Goal: Complete application form

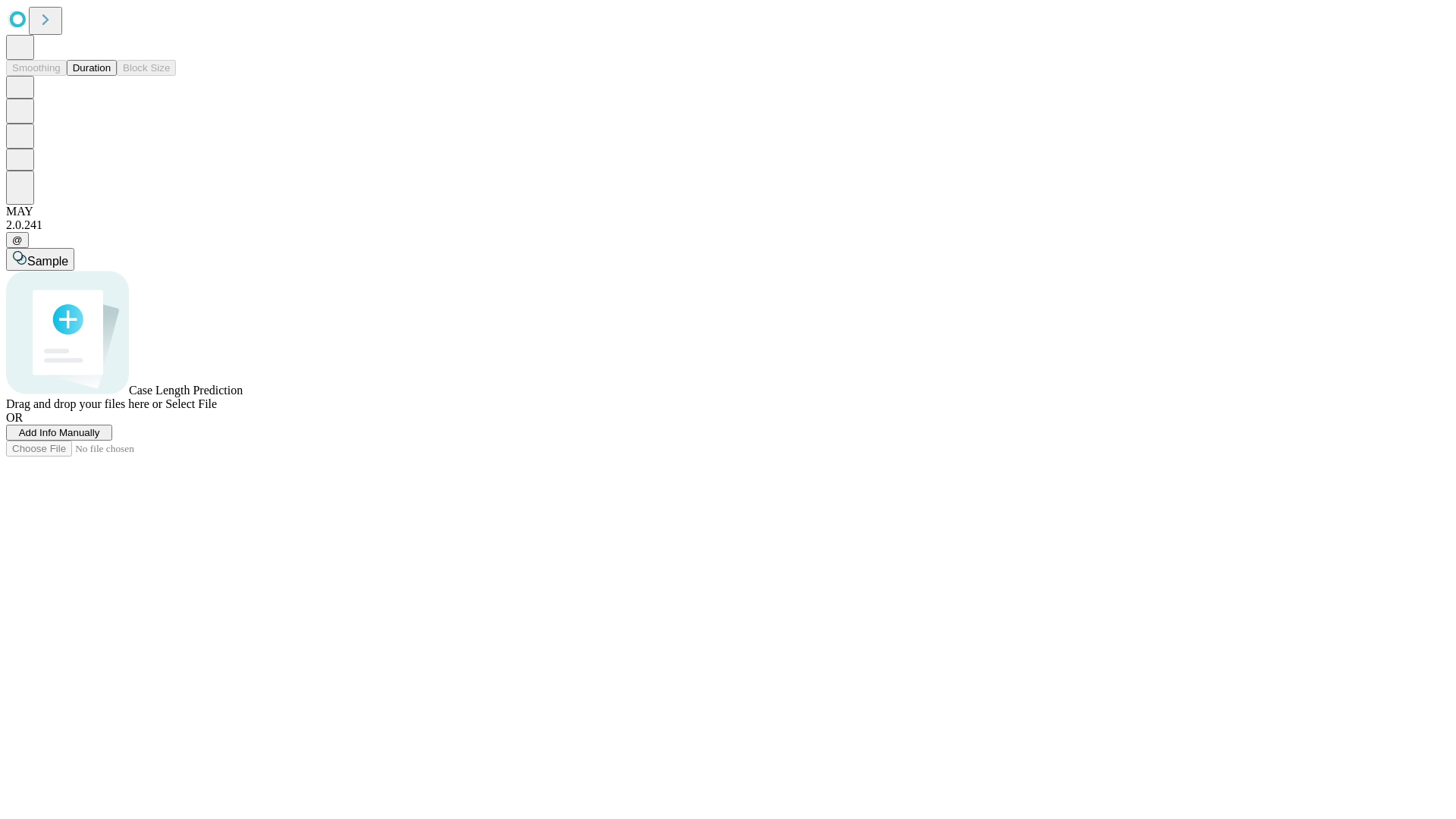
click at [111, 75] on button "Duration" at bounding box center [92, 68] width 50 height 16
click at [100, 439] on span "Add Info Manually" at bounding box center [59, 433] width 81 height 11
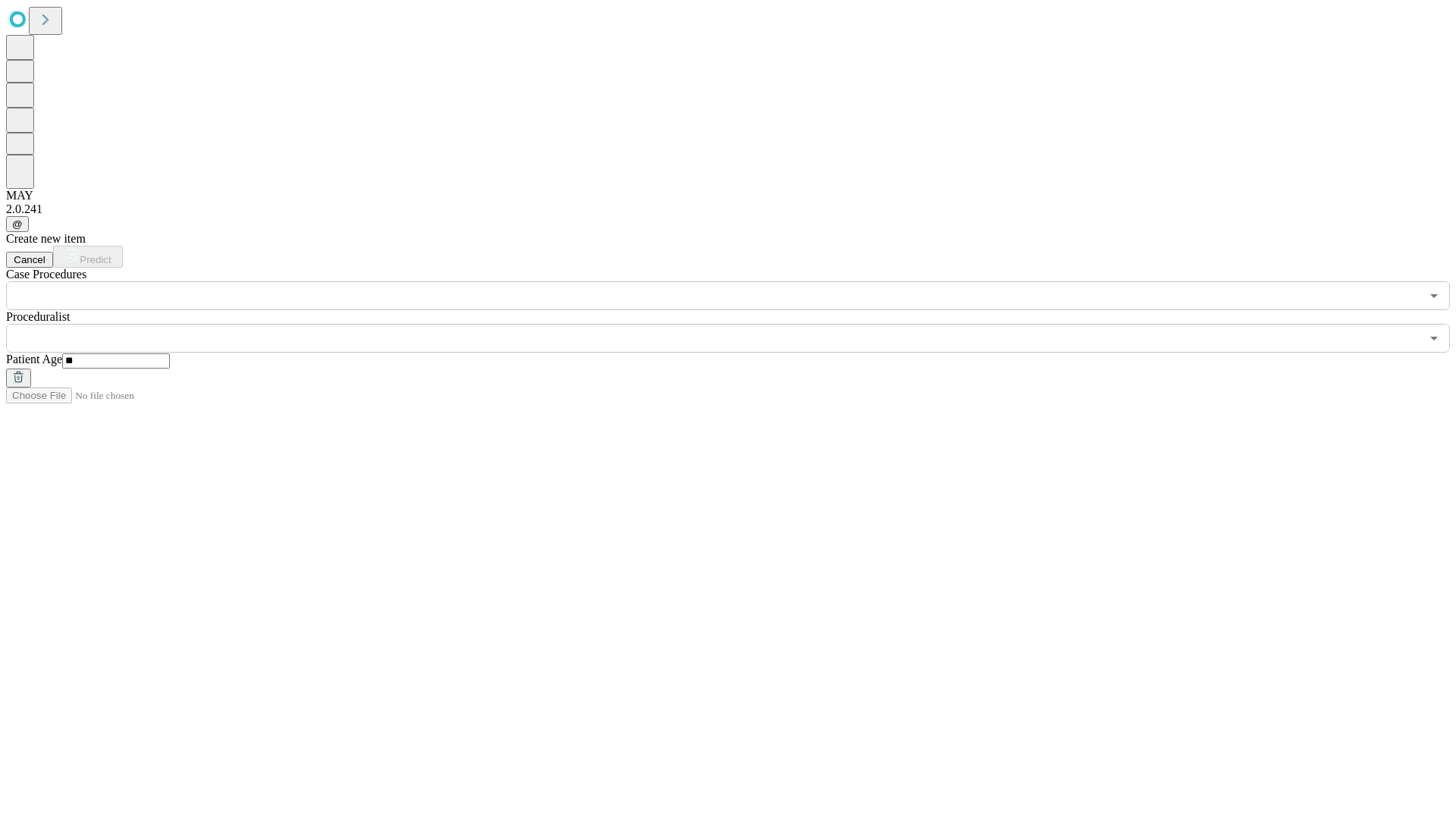
type input "**"
click at [739, 324] on input "text" at bounding box center [713, 338] width 1415 height 29
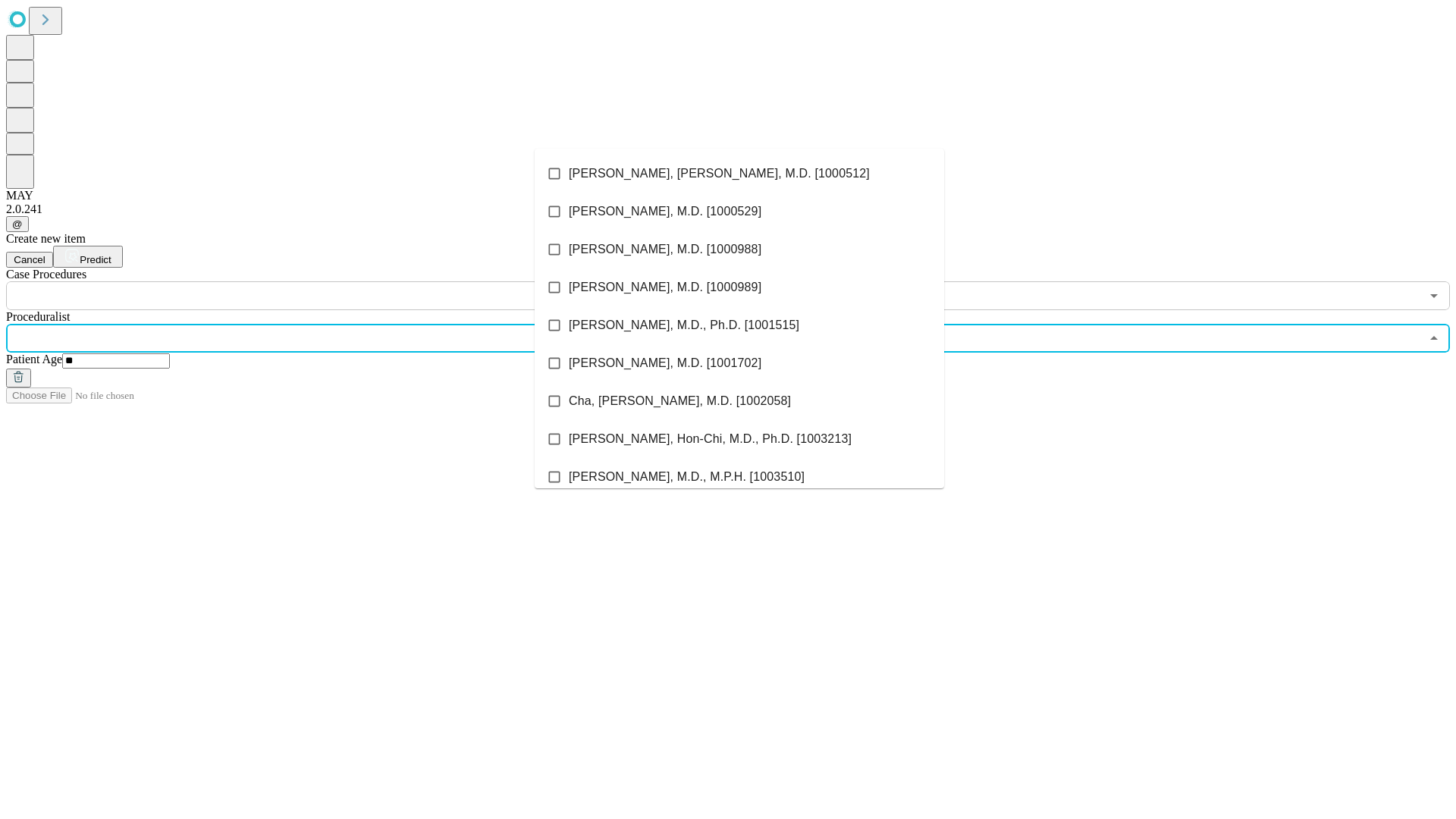
click at [739, 174] on li "[PERSON_NAME], [PERSON_NAME], M.D. [1000512]" at bounding box center [739, 174] width 410 height 38
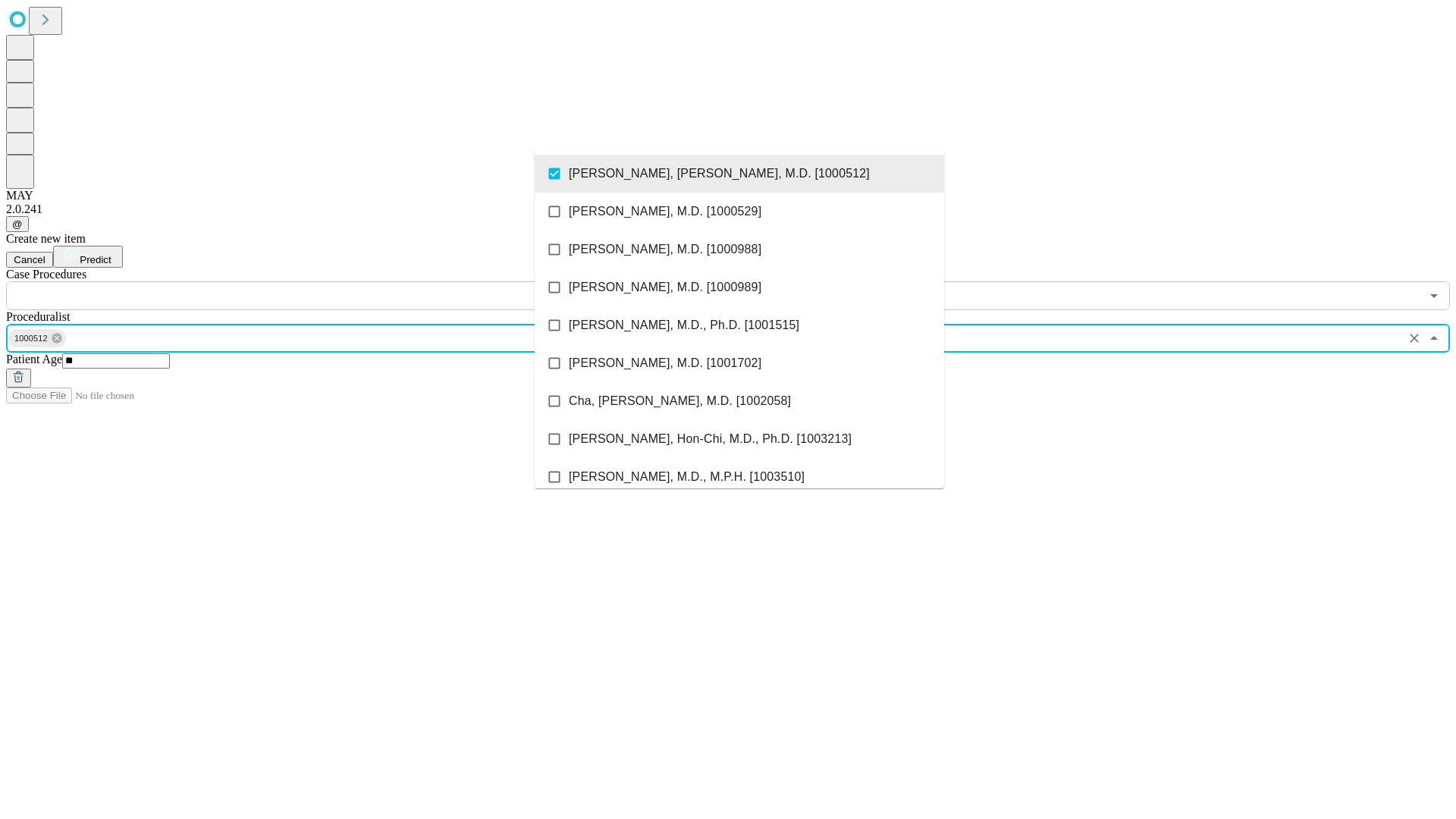
click at [318, 282] on input "text" at bounding box center [713, 296] width 1415 height 29
